Goal: Navigation & Orientation: Find specific page/section

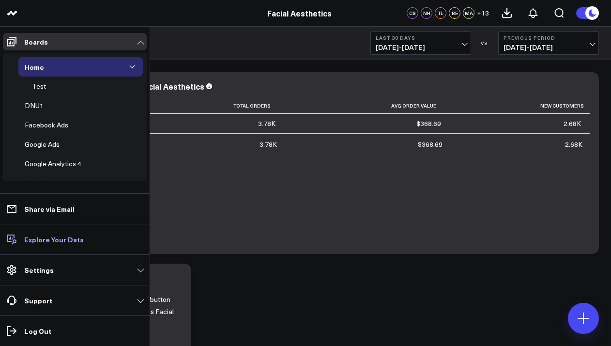
click at [33, 235] on p "Explore Your Data" at bounding box center [54, 239] width 60 height 8
click at [31, 236] on p "Explore Your Data" at bounding box center [54, 239] width 60 height 8
